Goal: Use online tool/utility: Utilize a website feature to perform a specific function

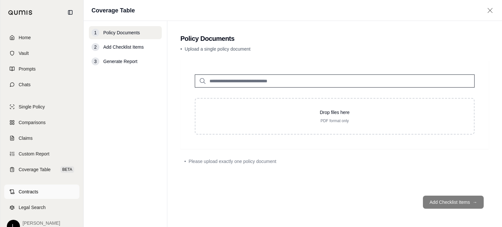
click at [31, 191] on span "Contracts" at bounding box center [29, 191] width 20 height 7
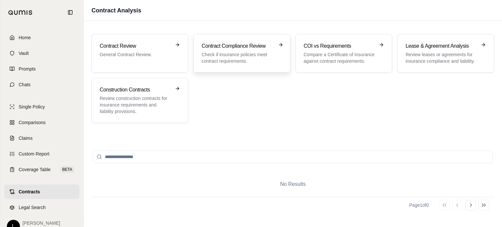
click at [242, 46] on h3 "Contract Compliance Review" at bounding box center [236, 46] width 71 height 8
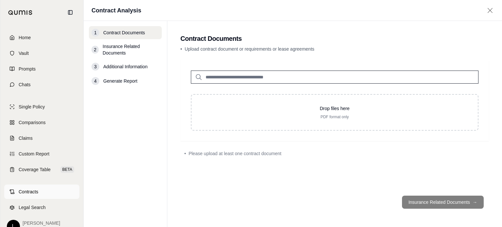
click at [35, 188] on span "Contracts" at bounding box center [29, 191] width 20 height 7
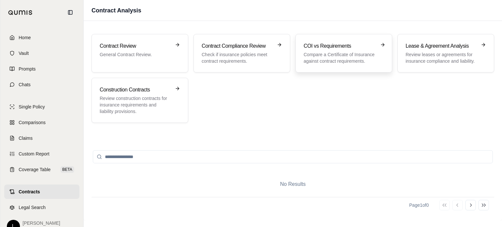
click at [343, 51] on div "COI vs Requirements Compare a Certificate of Insurance against contract require…" at bounding box center [338, 53] width 71 height 22
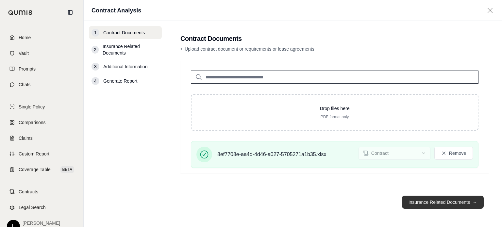
click at [442, 201] on button "Insurance Related Documents →" at bounding box center [443, 202] width 82 height 13
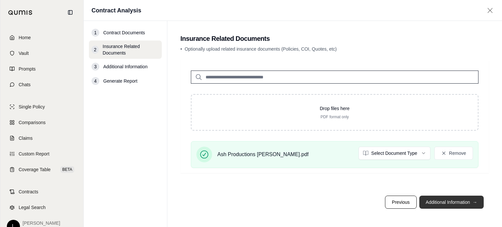
click at [451, 203] on button "Additional Information →" at bounding box center [451, 202] width 64 height 13
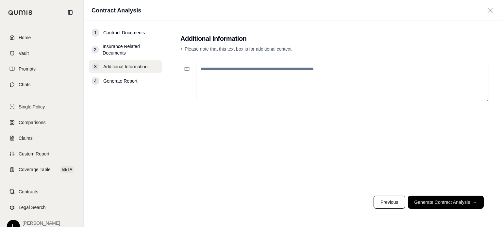
click at [324, 65] on textarea at bounding box center [342, 82] width 293 height 39
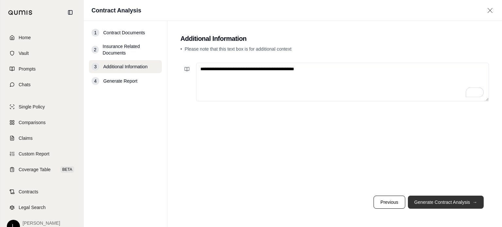
type textarea "**********"
click at [465, 201] on button "Generate Contract Analysis →" at bounding box center [446, 202] width 76 height 13
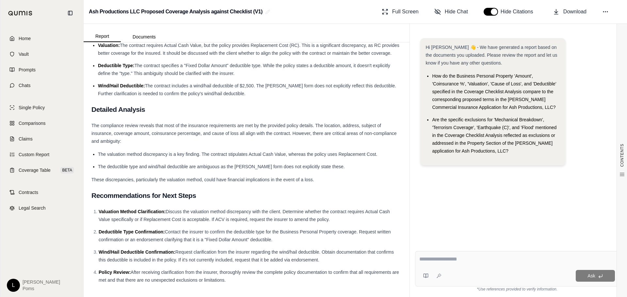
scroll to position [1119, 0]
click at [501, 10] on span "Download" at bounding box center [574, 12] width 23 height 8
drag, startPoint x: 91, startPoint y: 92, endPoint x: 351, endPoint y: 383, distance: 390.1
click at [351, 227] on html "Home Vault Prompts Chats Single Policy Comparisons Claims Custom Report Coverag…" at bounding box center [313, 179] width 627 height 359
copy div "Compliance Comparison Contract Requirement Policy Detail Review Finding Locatio…"
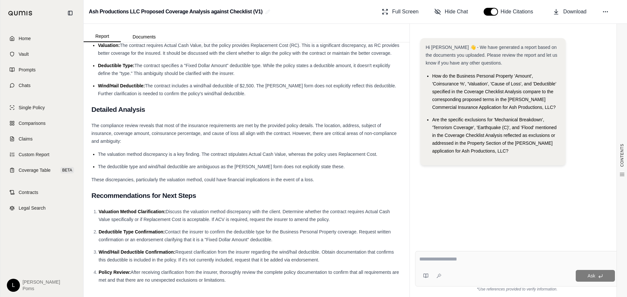
click at [501, 81] on div "Hi [PERSON_NAME] 👋 - We have generated a report based on the documents you uplo…" at bounding box center [517, 104] width 194 height 133
click at [501, 13] on span "Download" at bounding box center [574, 12] width 23 height 8
